Goal: Information Seeking & Learning: Learn about a topic

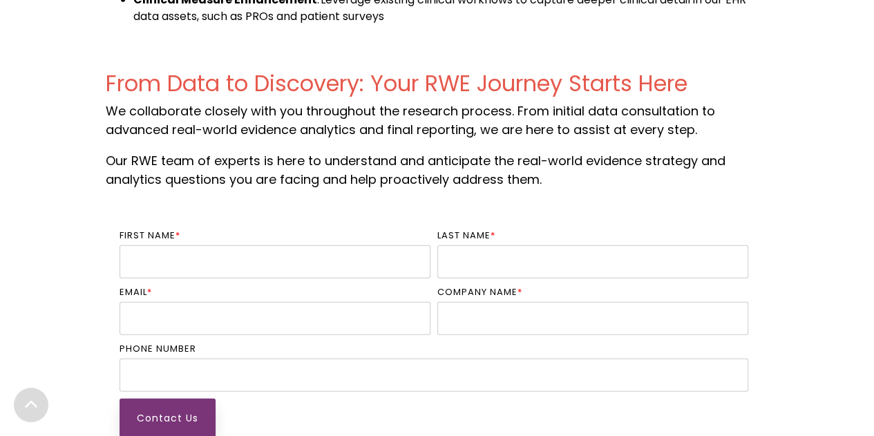
scroll to position [1860, 0]
drag, startPoint x: 141, startPoint y: 117, endPoint x: 682, endPoint y: 171, distance: 544.3
click at [682, 171] on span "From Data to Discovery: Your RWE Journey Starts Here We collaborate closely wit…" at bounding box center [437, 128] width 663 height 117
click at [682, 171] on p "Our RWE team of experts is here to understand and anticipate the real-world evi…" at bounding box center [437, 169] width 663 height 37
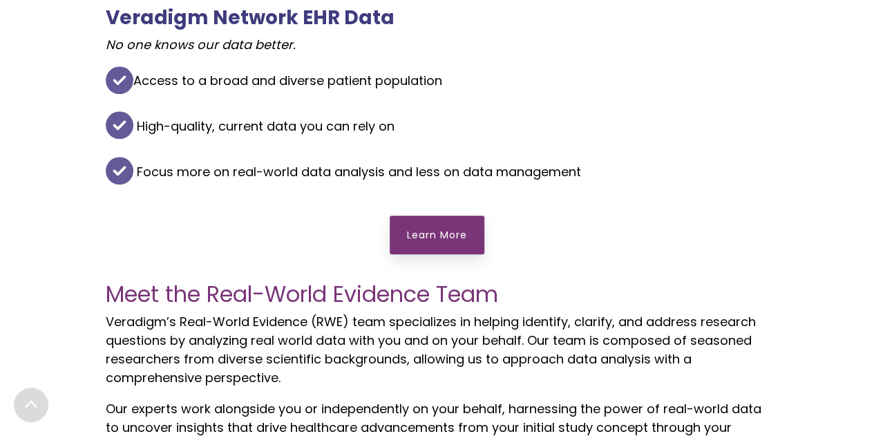
scroll to position [0, 0]
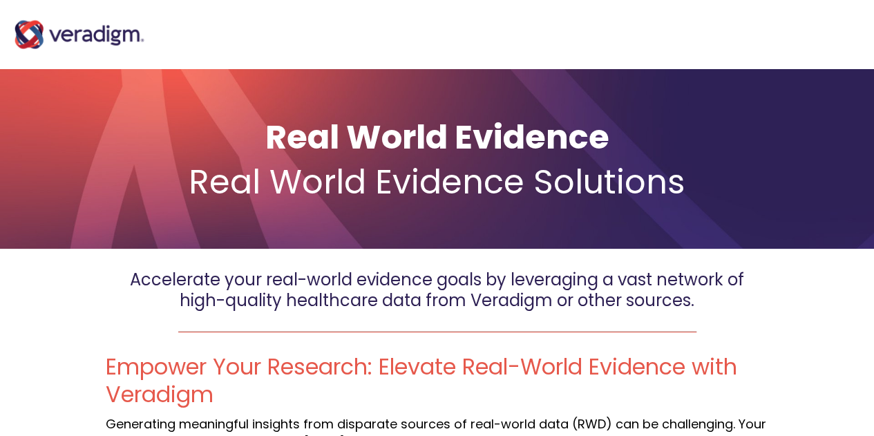
click at [36, 39] on img "Main Navigation" at bounding box center [79, 34] width 138 height 55
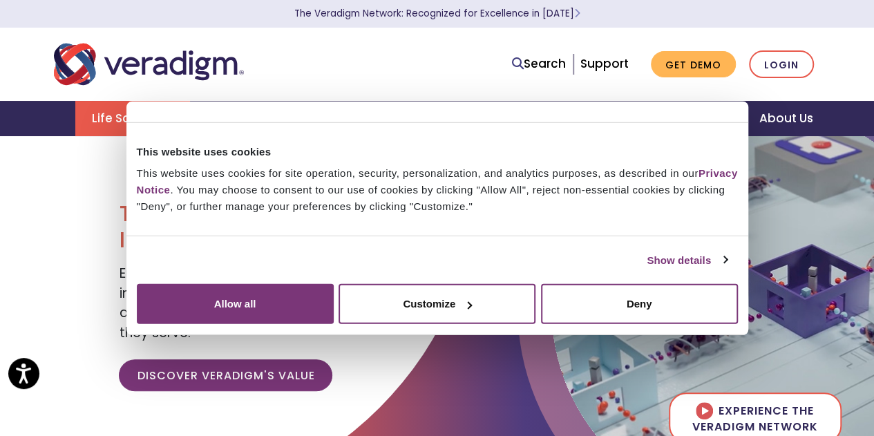
click at [152, 125] on link "Life Sciences" at bounding box center [132, 118] width 115 height 35
